Goal: Task Accomplishment & Management: Manage account settings

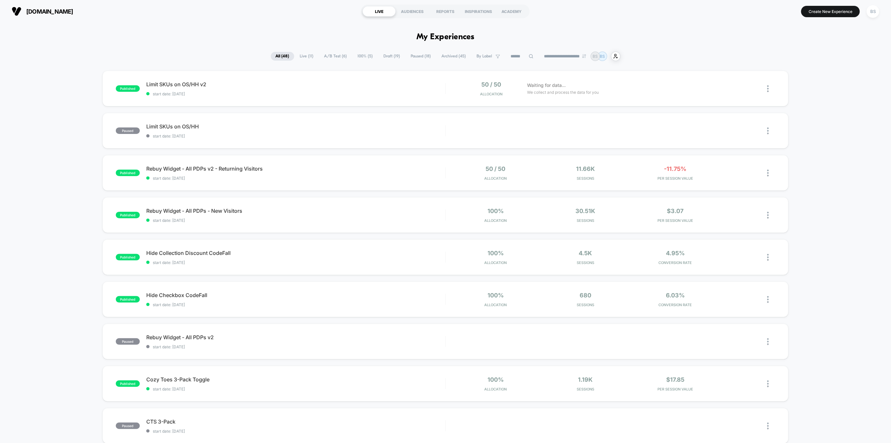
click at [333, 54] on span "A/B Test ( 6 )" at bounding box center [336, 56] width 32 height 9
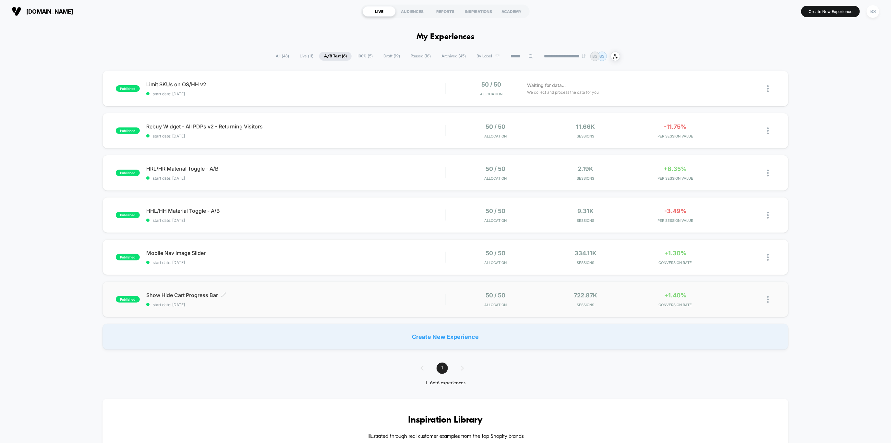
click at [197, 296] on span "Show Hide Cart Progress Bar Click to edit experience details" at bounding box center [295, 295] width 299 height 6
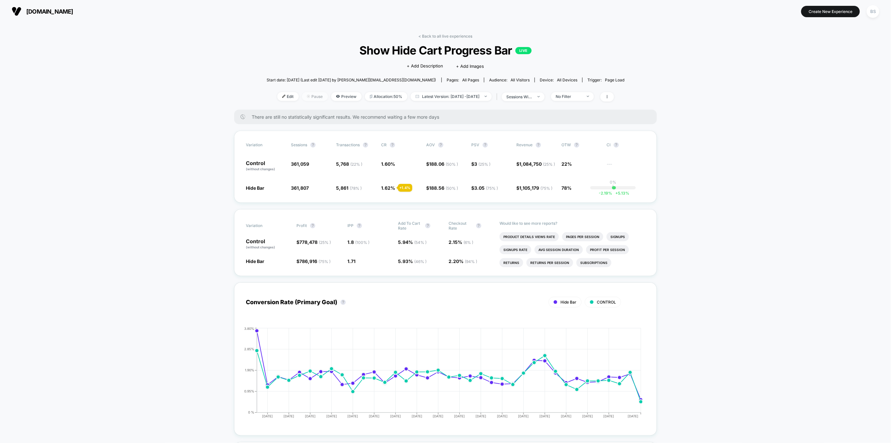
click at [303, 98] on span "Pause" at bounding box center [315, 96] width 26 height 9
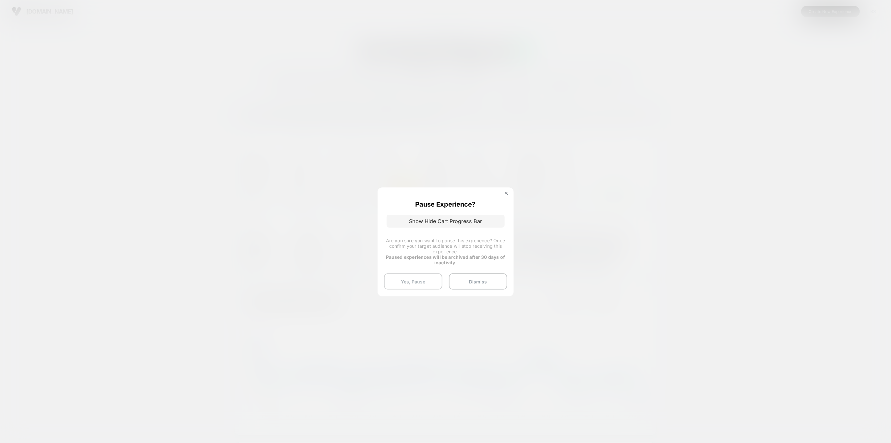
click at [421, 287] on button "Yes, Pause" at bounding box center [413, 282] width 58 height 16
